Goal: Complete application form: Complete application form

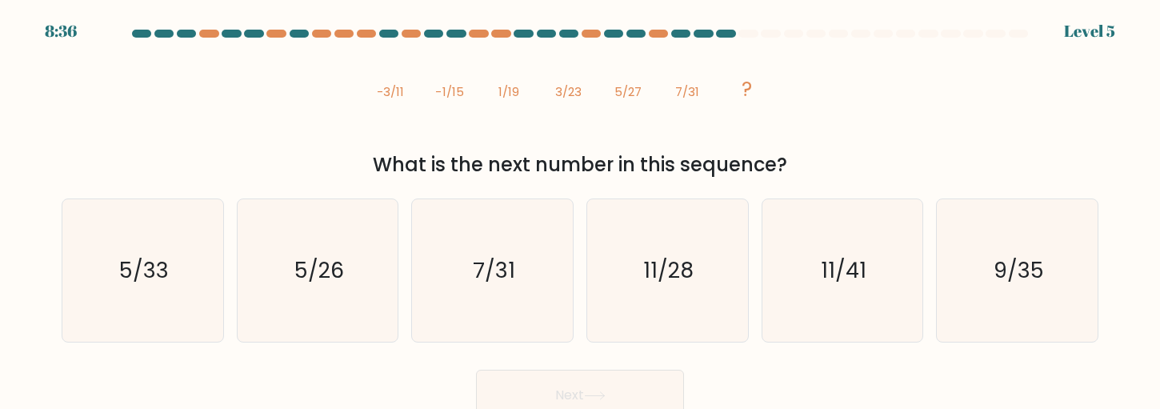
click at [433, 233] on icon "7/31" at bounding box center [493, 270] width 142 height 142
click at [580, 209] on input "c. 7/31" at bounding box center [580, 207] width 1 height 4
radio input "true"
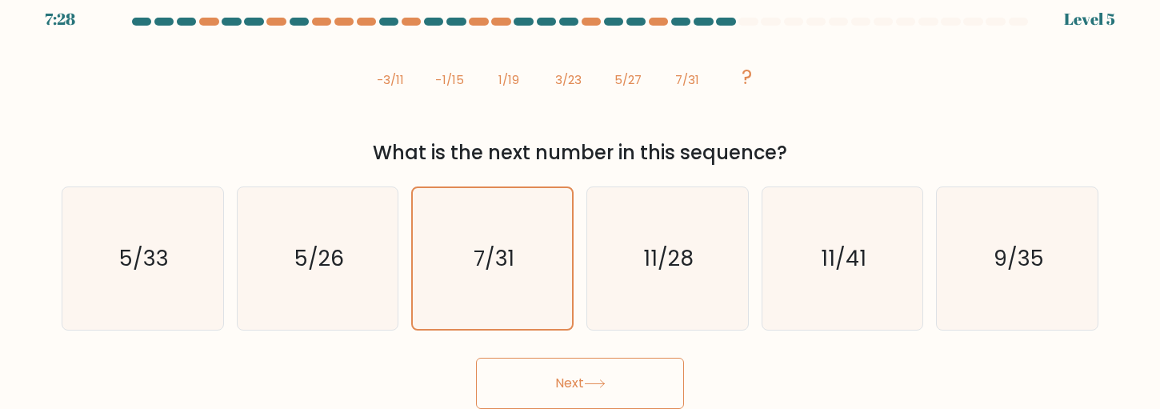
scroll to position [12, 0]
click at [530, 381] on button "Next" at bounding box center [580, 383] width 208 height 51
click at [532, 381] on button "Next" at bounding box center [580, 383] width 208 height 51
click at [532, 380] on button "Next" at bounding box center [580, 383] width 208 height 51
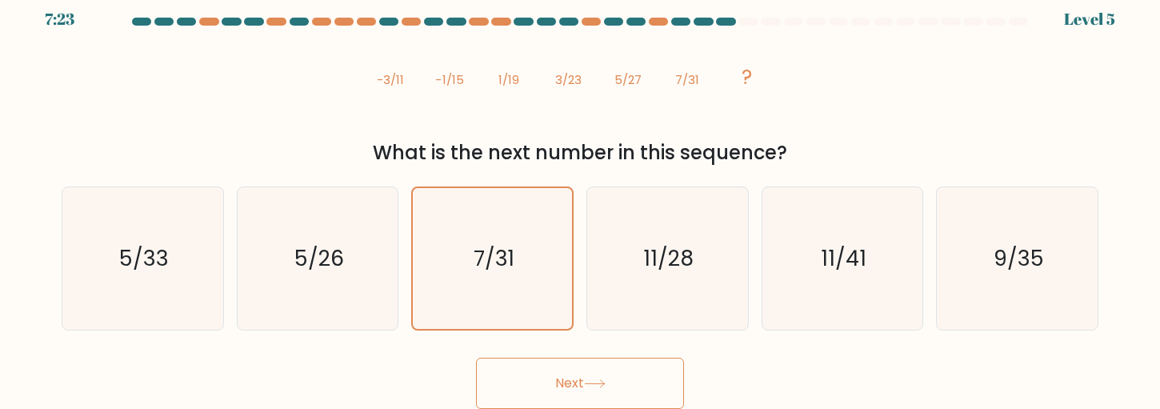
click at [532, 380] on button "Next" at bounding box center [580, 383] width 208 height 51
click at [634, 382] on button "Next" at bounding box center [580, 383] width 208 height 51
click at [630, 382] on button "Next" at bounding box center [580, 383] width 208 height 51
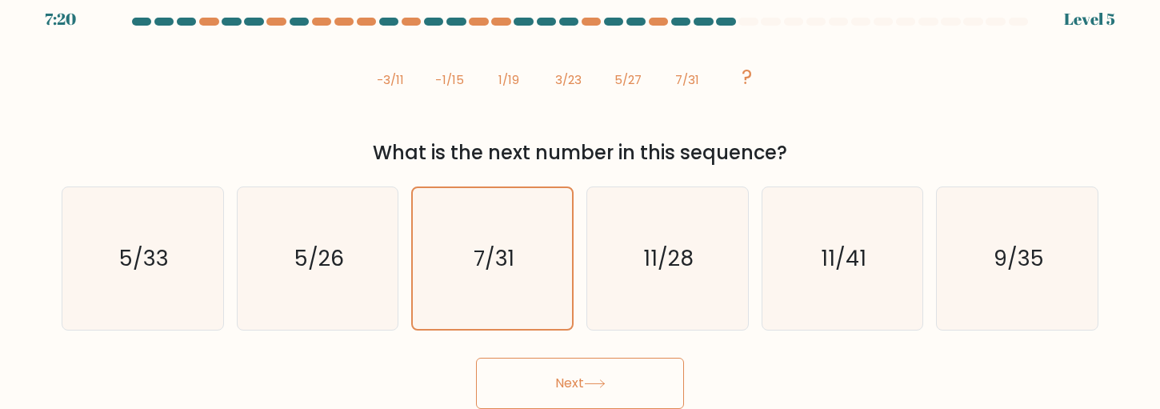
click at [630, 382] on button "Next" at bounding box center [580, 383] width 208 height 51
click at [454, 382] on div "Next" at bounding box center [580, 379] width 1056 height 59
click at [498, 261] on text "7/31" at bounding box center [494, 258] width 41 height 30
click at [580, 197] on input "c. 7/31" at bounding box center [580, 195] width 1 height 4
click at [702, 24] on div at bounding box center [703, 22] width 19 height 8
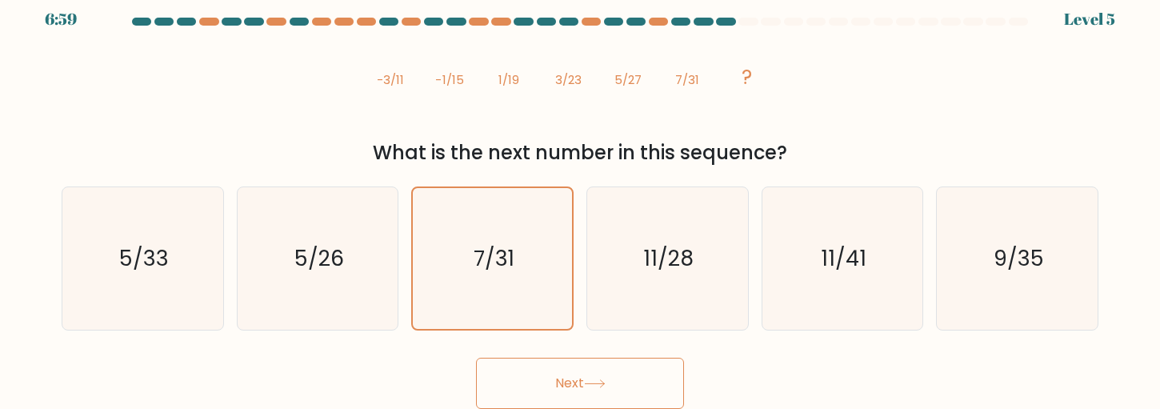
click at [583, 369] on button "Next" at bounding box center [580, 383] width 208 height 51
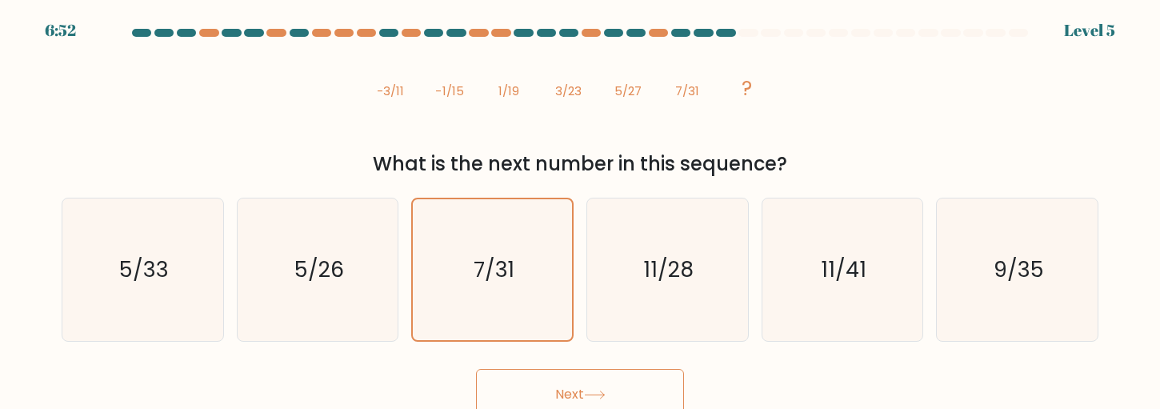
scroll to position [0, 0]
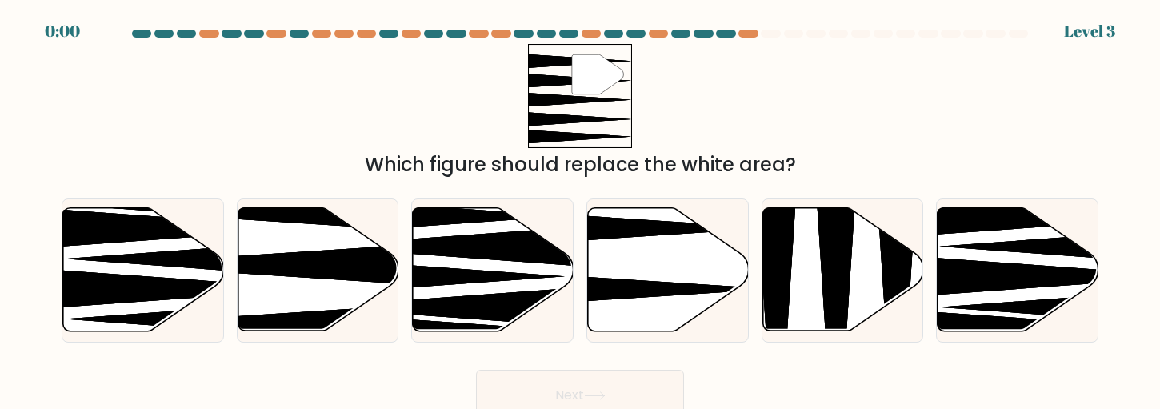
scroll to position [12, 0]
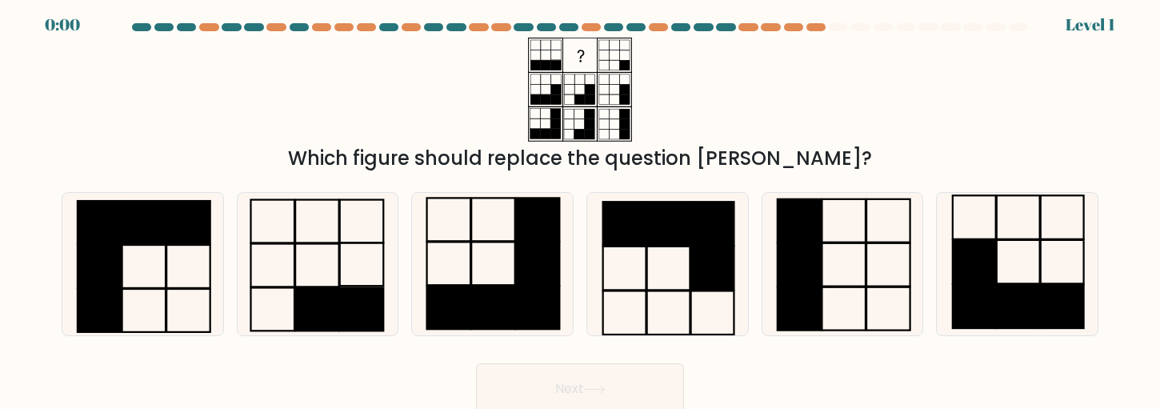
scroll to position [12, 0]
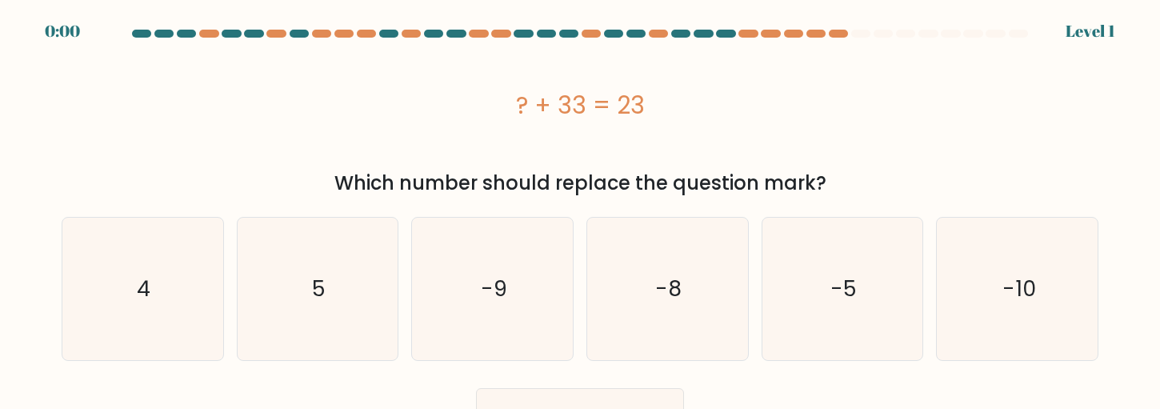
scroll to position [2, 0]
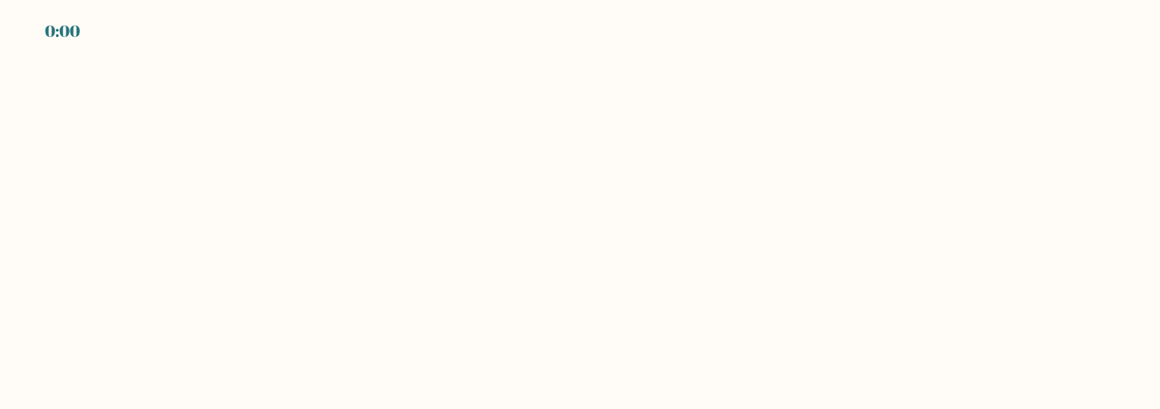
click at [653, 266] on body "0:00" at bounding box center [580, 204] width 1160 height 409
